Goal: Information Seeking & Learning: Compare options

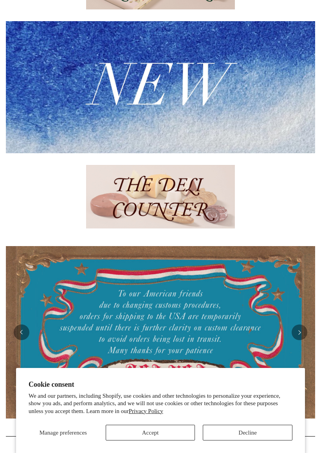
scroll to position [185, 0]
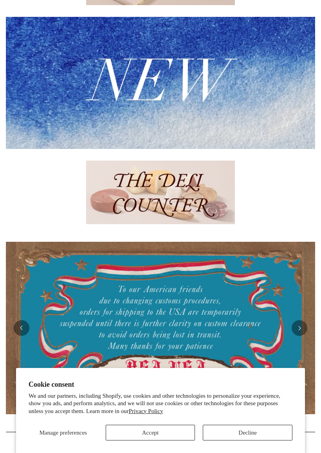
click at [172, 399] on button "Accept" at bounding box center [151, 433] width 90 height 16
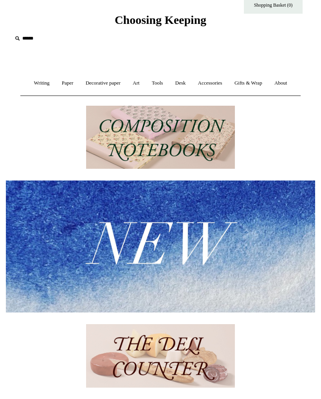
scroll to position [0, 0]
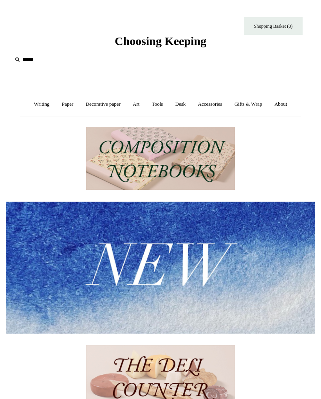
click at [40, 105] on link "Writing +" at bounding box center [42, 104] width 27 height 21
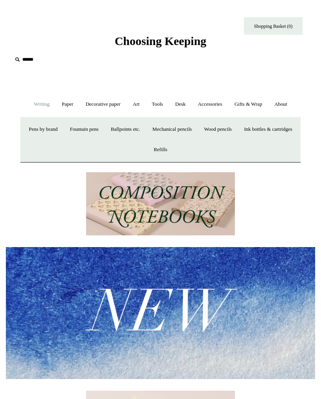
click at [104, 131] on link "Fountain pens +" at bounding box center [84, 129] width 40 height 21
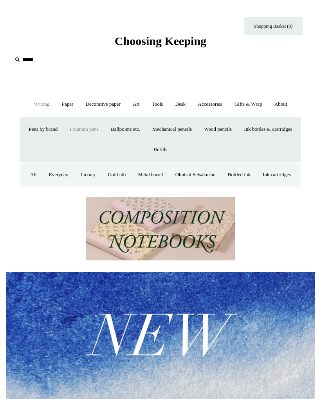
click at [101, 176] on link "Luxury" at bounding box center [88, 175] width 26 height 21
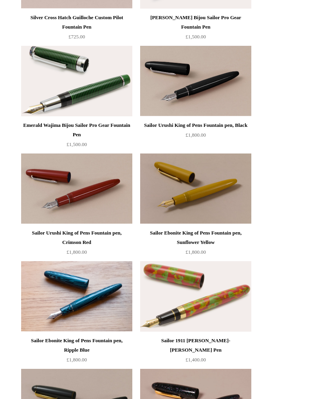
scroll to position [402, 0]
click at [105, 185] on img at bounding box center [76, 189] width 111 height 71
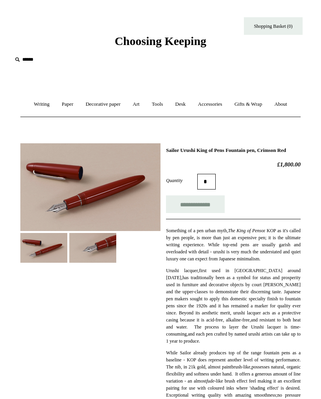
click at [118, 195] on img at bounding box center [90, 187] width 140 height 88
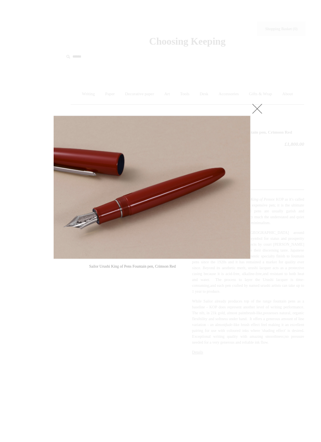
scroll to position [71, 0]
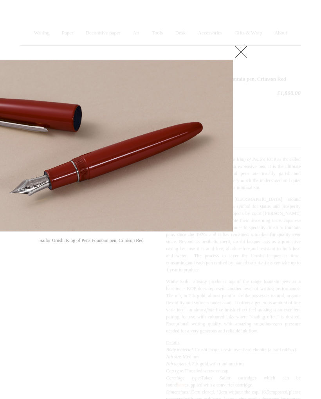
click at [247, 49] on link at bounding box center [242, 52] width 16 height 16
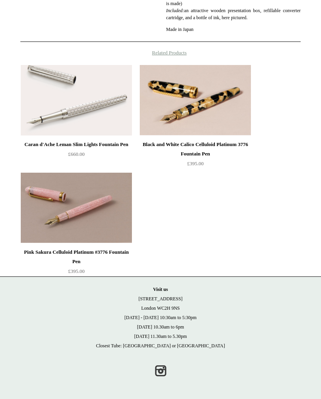
scroll to position [501, 0]
click at [93, 214] on img at bounding box center [76, 208] width 111 height 71
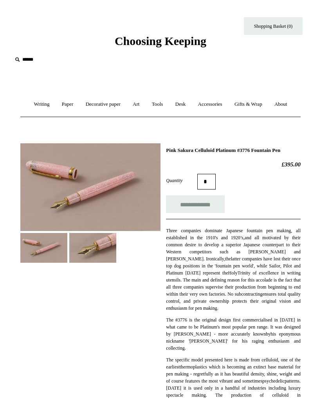
click at [100, 207] on img at bounding box center [90, 187] width 140 height 88
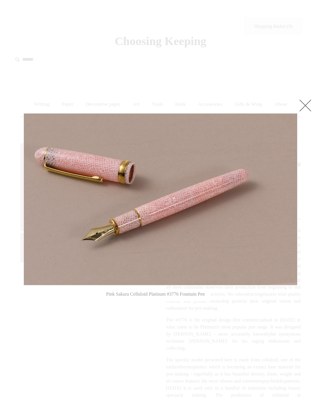
click at [310, 102] on link at bounding box center [306, 106] width 16 height 16
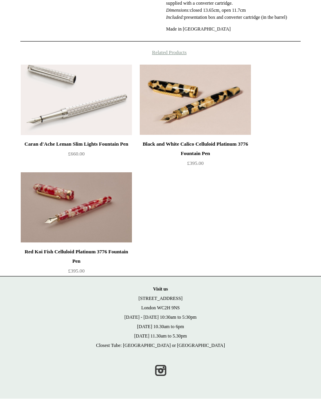
scroll to position [527, 0]
click at [92, 113] on img at bounding box center [76, 100] width 111 height 71
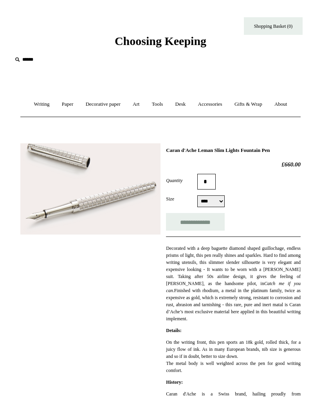
click at [122, 195] on img at bounding box center [90, 188] width 140 height 91
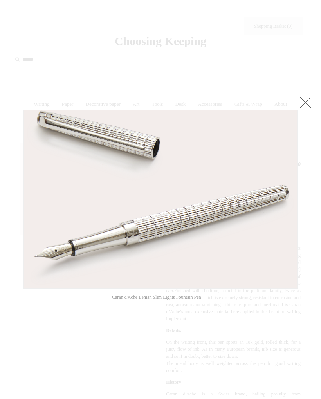
click at [303, 104] on link at bounding box center [306, 102] width 16 height 16
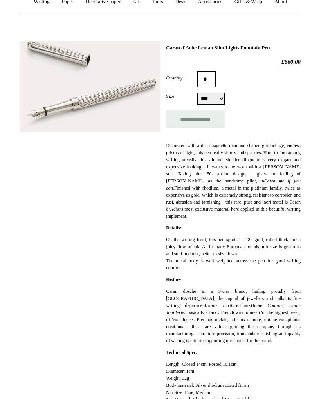
scroll to position [96, 0]
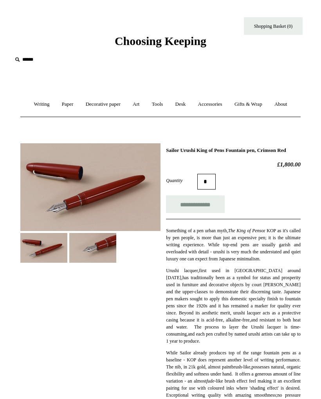
scroll to position [501, 0]
